Goal: Task Accomplishment & Management: Manage account settings

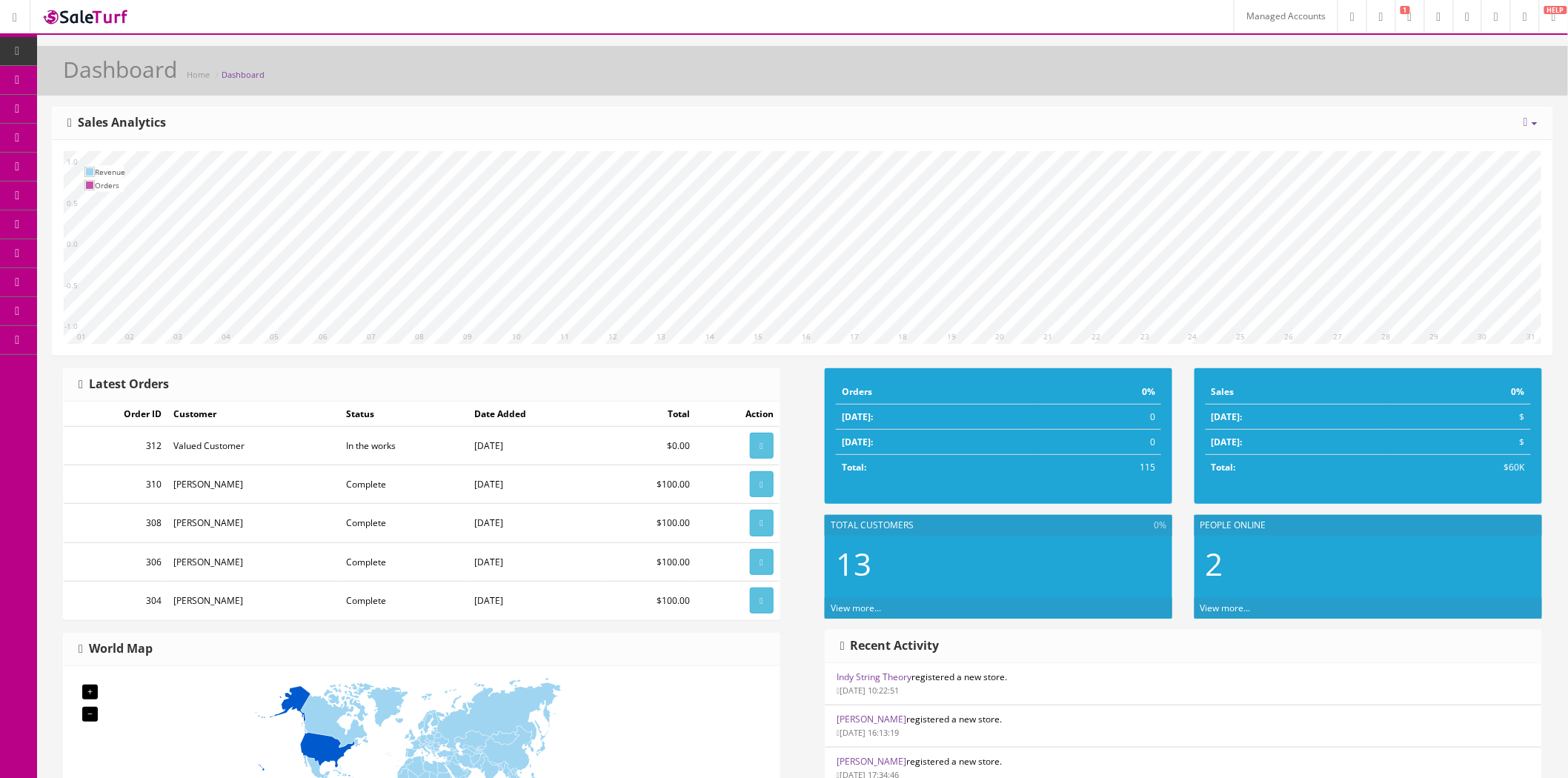
click at [1244, 20] on link "Managed Accounts" at bounding box center [1286, 16] width 104 height 32
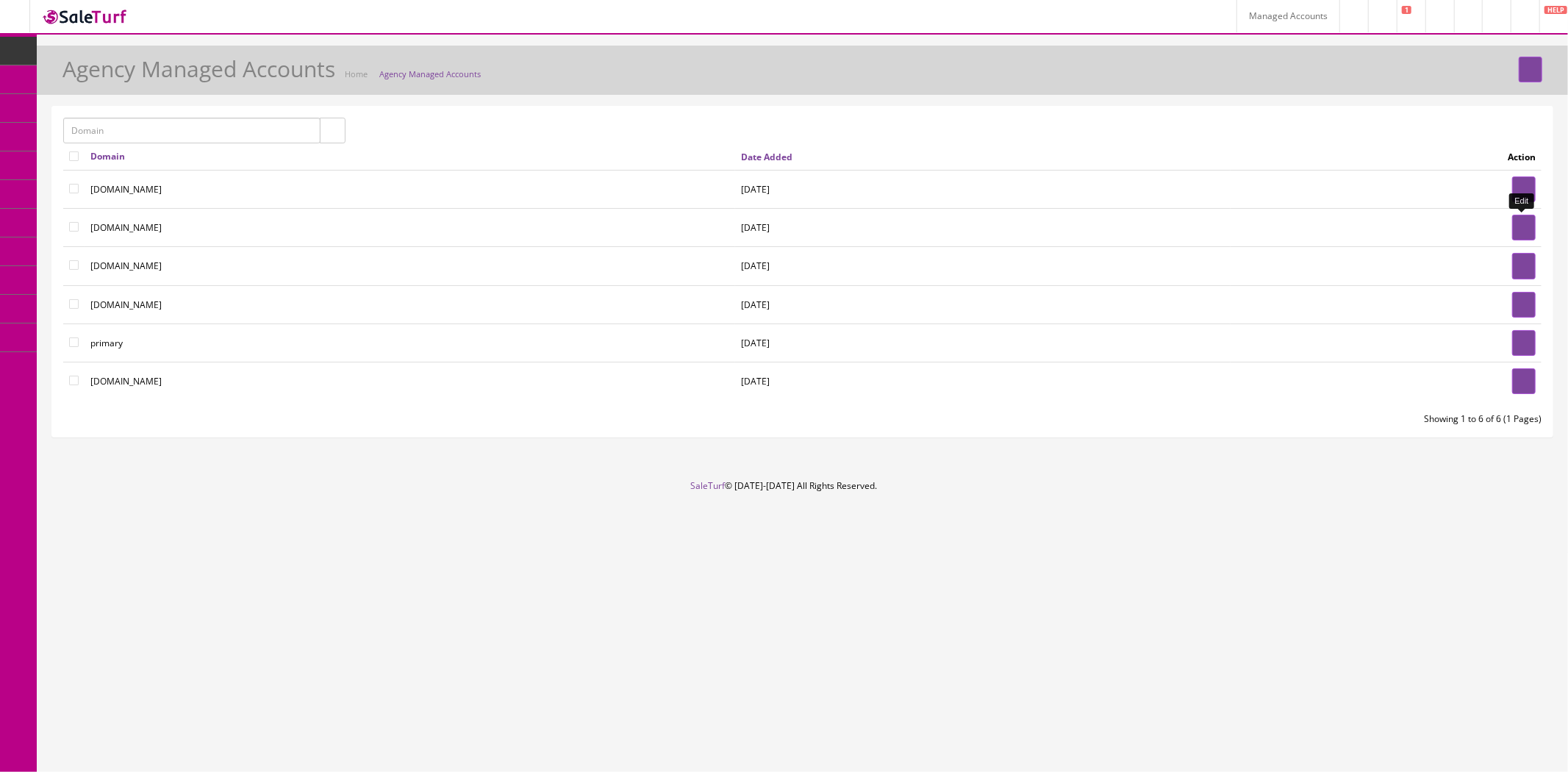
click at [1524, 226] on icon at bounding box center [1524, 228] width 3 height 9
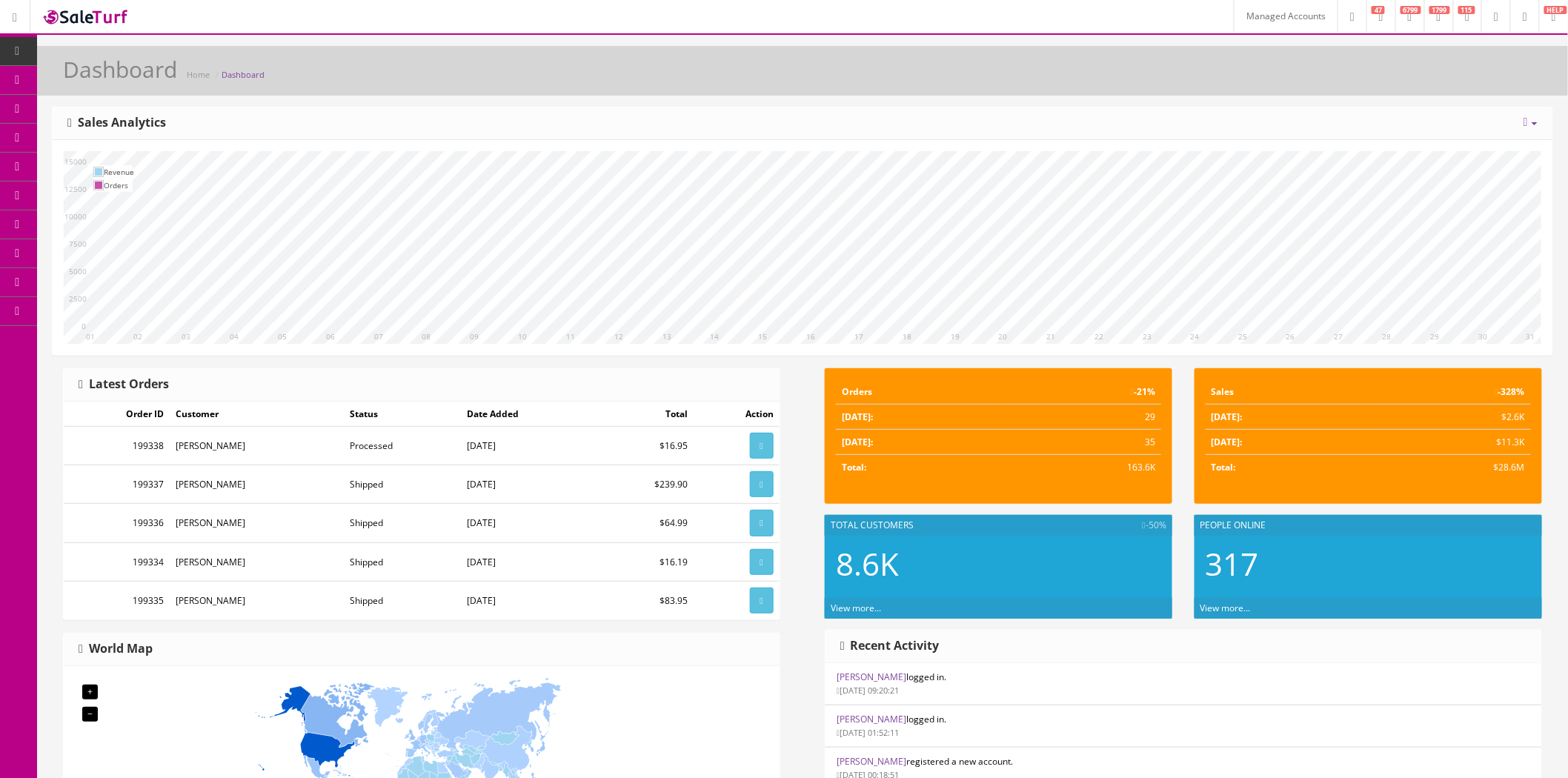
click at [95, 302] on link "Marketplaces" at bounding box center [115, 312] width 156 height 29
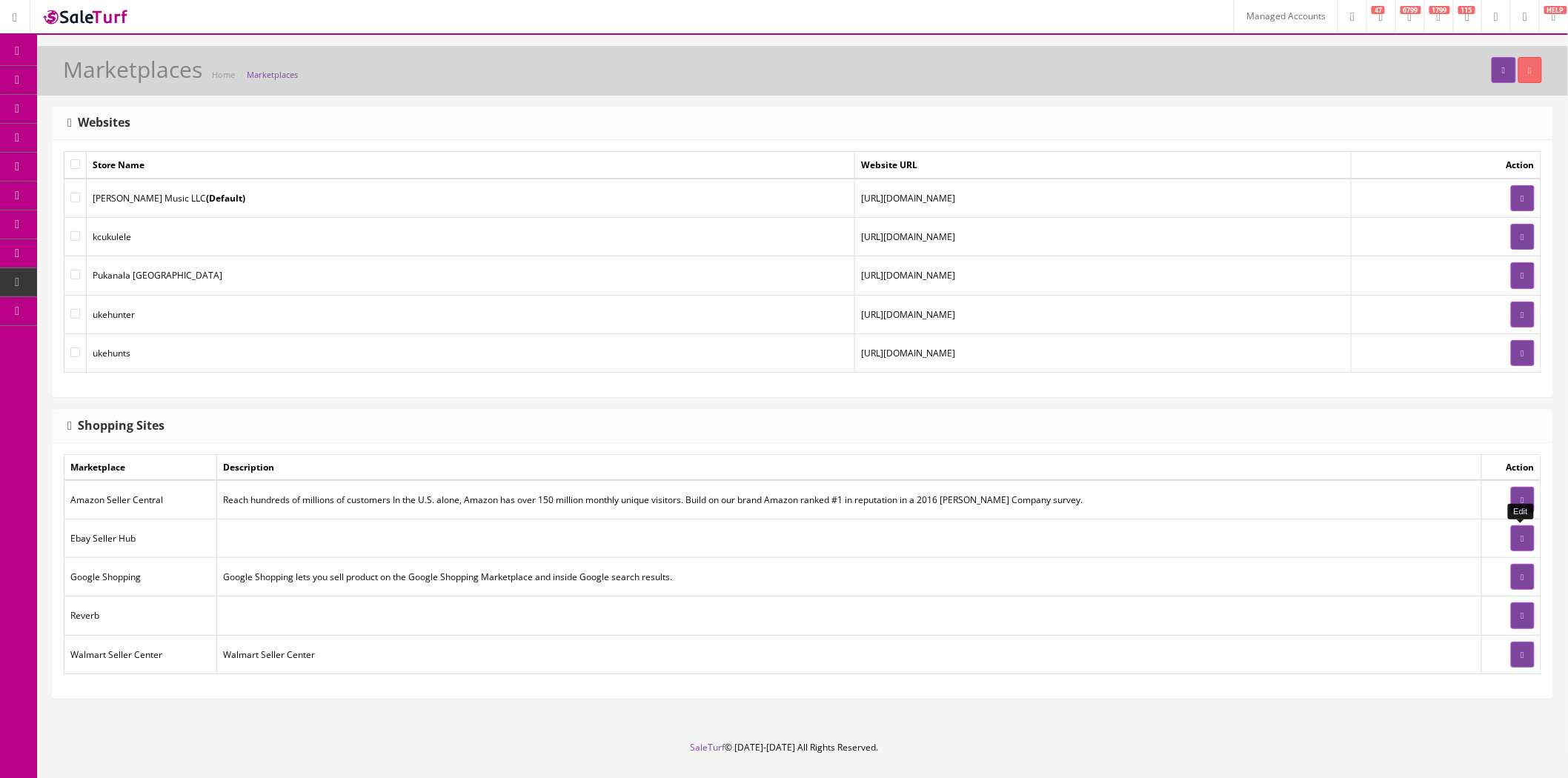
click at [1529, 540] on link at bounding box center [1522, 538] width 23 height 26
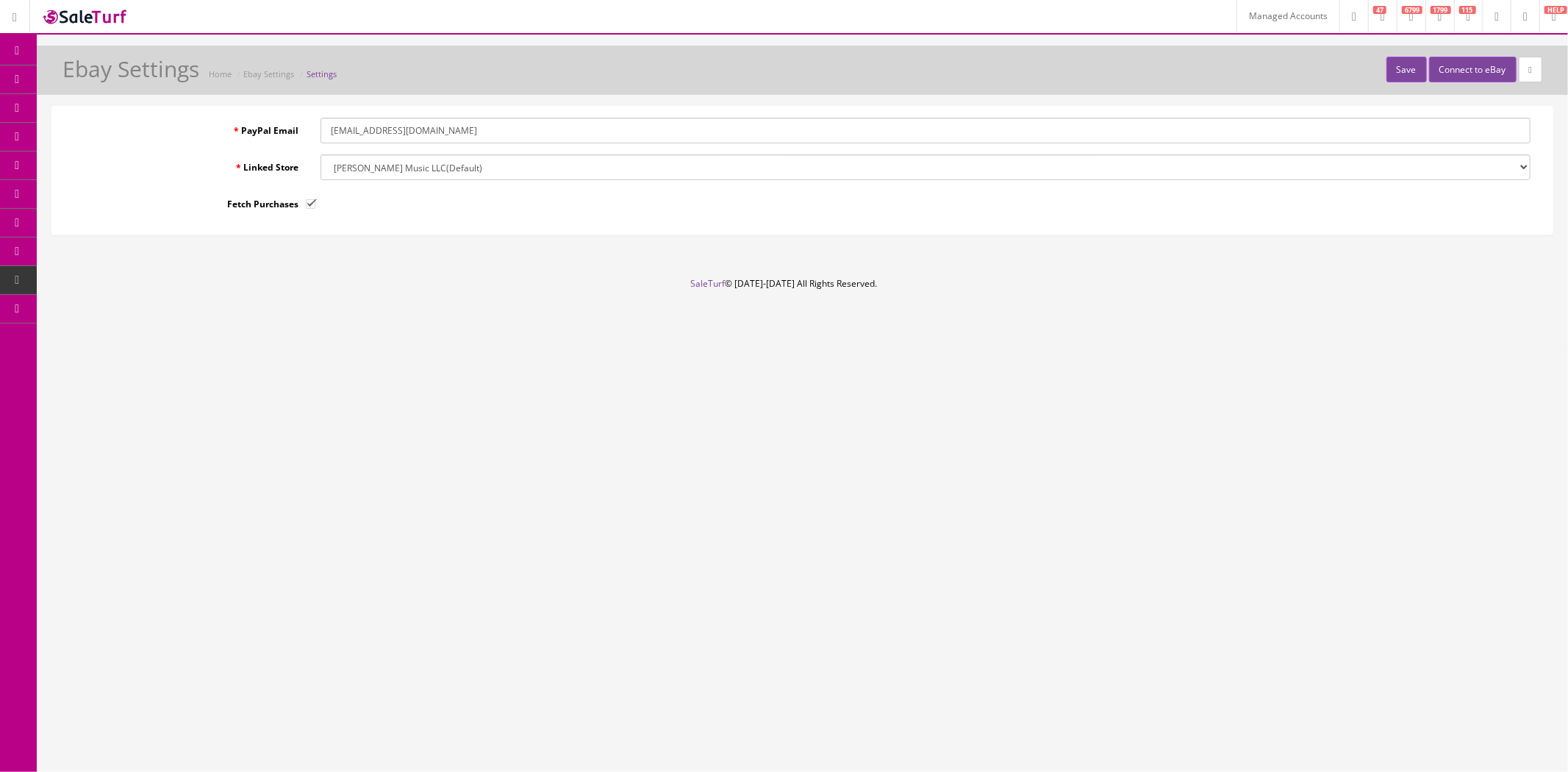
click at [450, 127] on input "auctions@kcweb.net" at bounding box center [925, 130] width 1210 height 26
click at [461, 164] on select "kcukulele Pukanala USA ukehunter ukehunts Butler Music LLC (Default)" at bounding box center [925, 167] width 1210 height 26
click at [478, 164] on select "kcukulele Pukanala USA ukehunter ukehunts Butler Music LLC (Default)" at bounding box center [925, 167] width 1210 height 26
click at [1468, 76] on button "Connect to eBay" at bounding box center [1473, 69] width 87 height 26
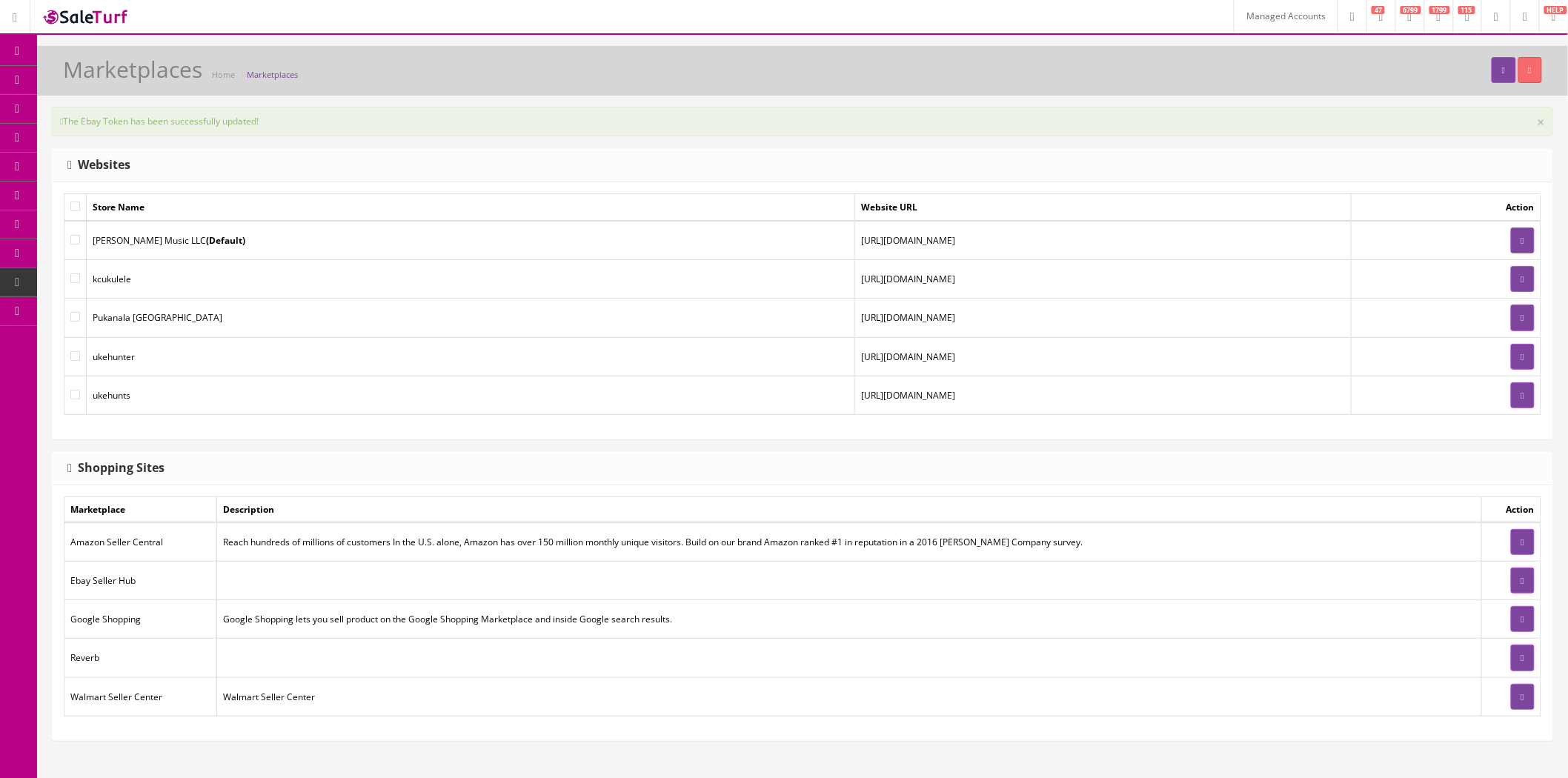
click at [134, 156] on link "Order List" at bounding box center [115, 167] width 156 height 29
